Goal: Information Seeking & Learning: Learn about a topic

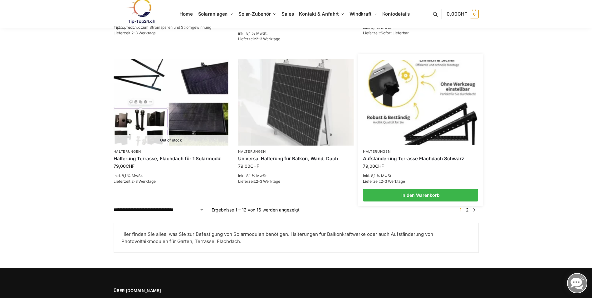
scroll to position [624, 0]
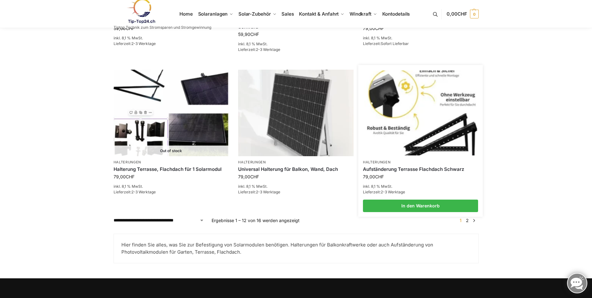
click at [445, 120] on img at bounding box center [420, 113] width 113 height 85
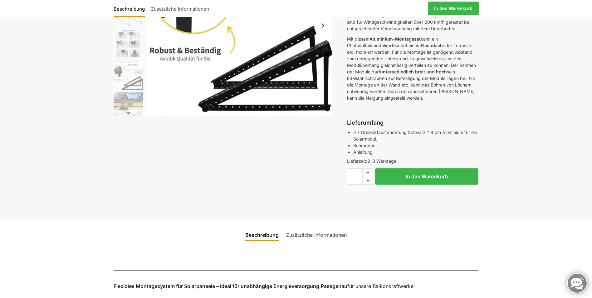
scroll to position [125, 0]
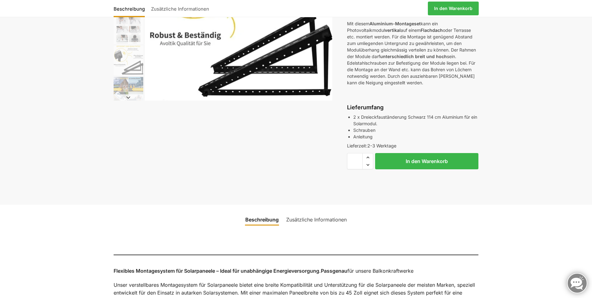
click at [305, 225] on link "Zusätzliche Informationen" at bounding box center [316, 219] width 68 height 15
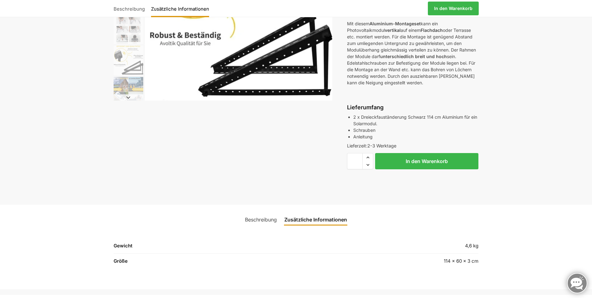
click at [305, 225] on link "Zusätzliche Informationen" at bounding box center [316, 219] width 70 height 15
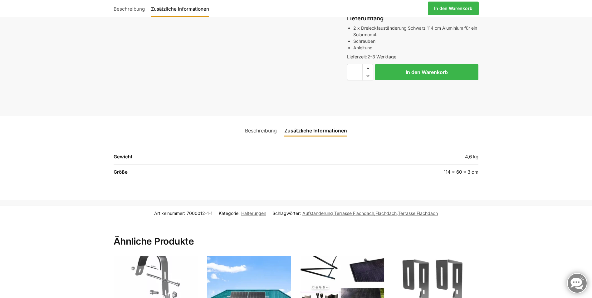
scroll to position [250, 0]
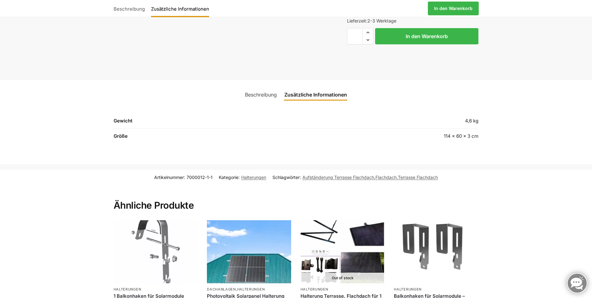
click at [257, 102] on link "Beschreibung" at bounding box center [260, 94] width 39 height 15
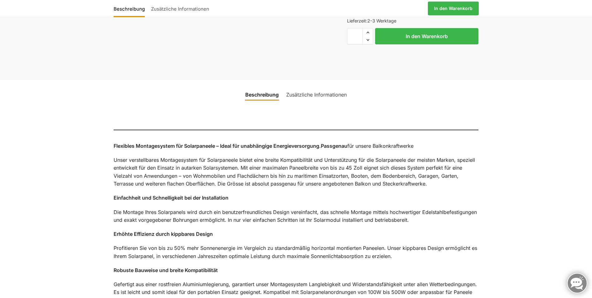
click at [323, 99] on link "Zusätzliche Informationen" at bounding box center [316, 94] width 68 height 15
